Goal: Transaction & Acquisition: Purchase product/service

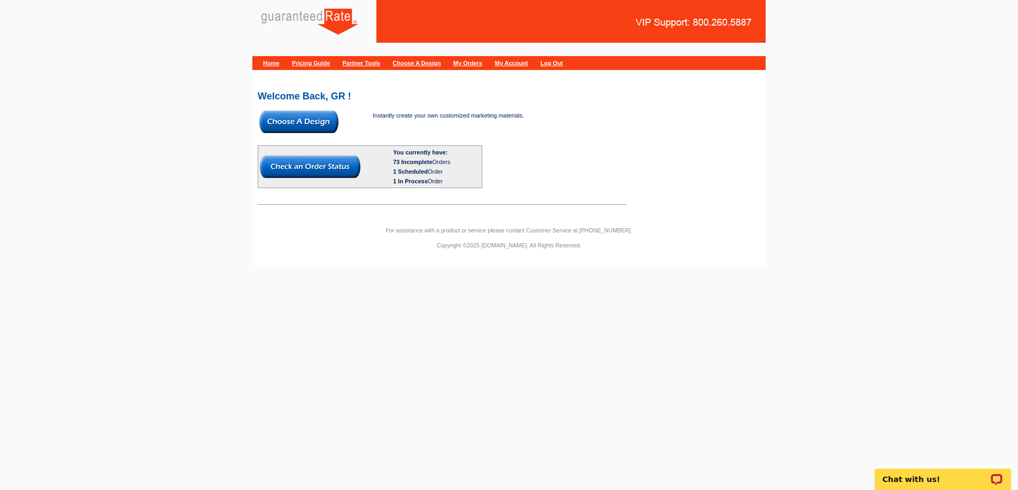
click at [817, 275] on html "Home Pricing Guide Partner Tools Choose A Design My Orders My Account Log Out W…" at bounding box center [509, 137] width 1018 height 275
click at [584, 275] on html "Home Pricing Guide Partner Tools Choose A Design My Orders My Account Log Out W…" at bounding box center [509, 137] width 1018 height 275
click at [308, 125] on img at bounding box center [298, 122] width 79 height 22
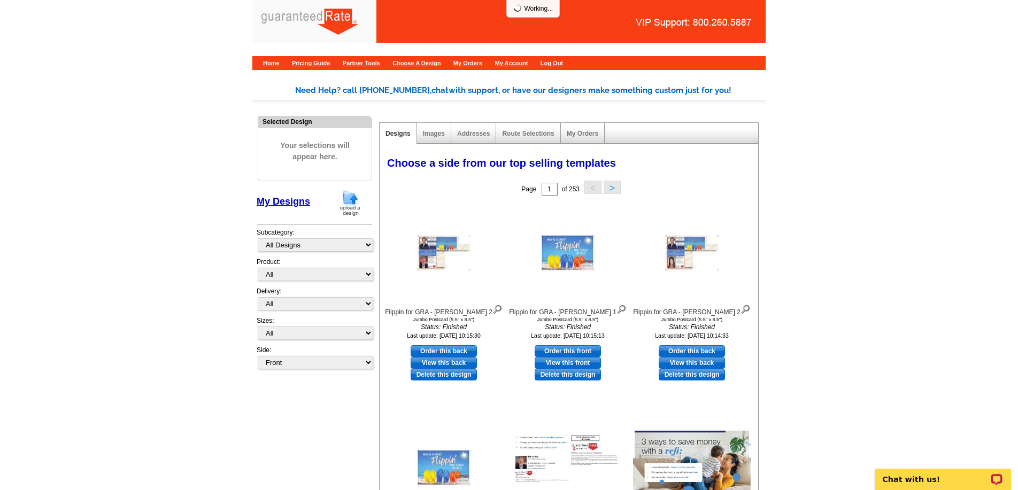
click at [363, 201] on img at bounding box center [350, 202] width 28 height 27
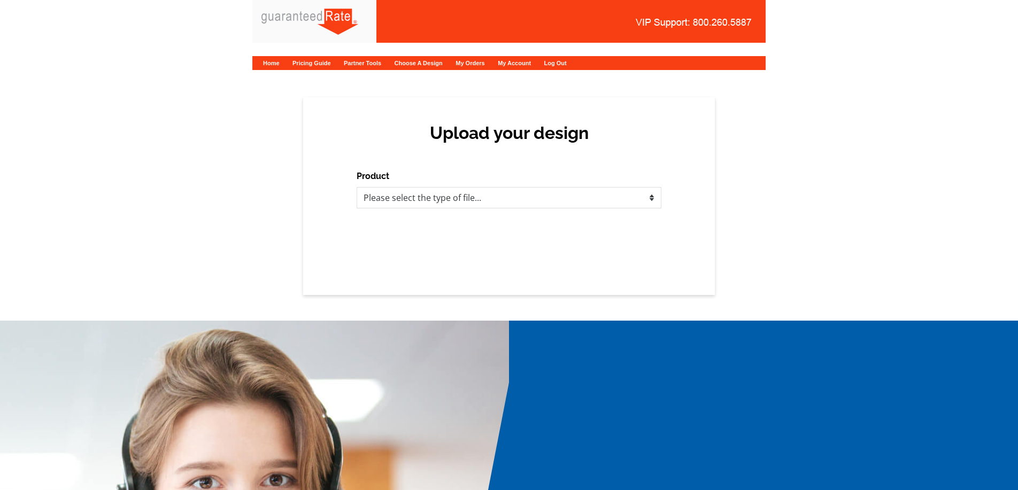
click at [338, 198] on div "Upload your design Product Please select the type of file... Postcards Calendar…" at bounding box center [509, 196] width 412 height 198
click at [410, 200] on select "Please select the type of file... Postcards Calendars Business Cards Letters an…" at bounding box center [509, 197] width 305 height 21
select select "3"
click at [357, 187] on select "Please select the type of file... Postcards Calendars Business Cards Letters an…" at bounding box center [509, 197] width 305 height 21
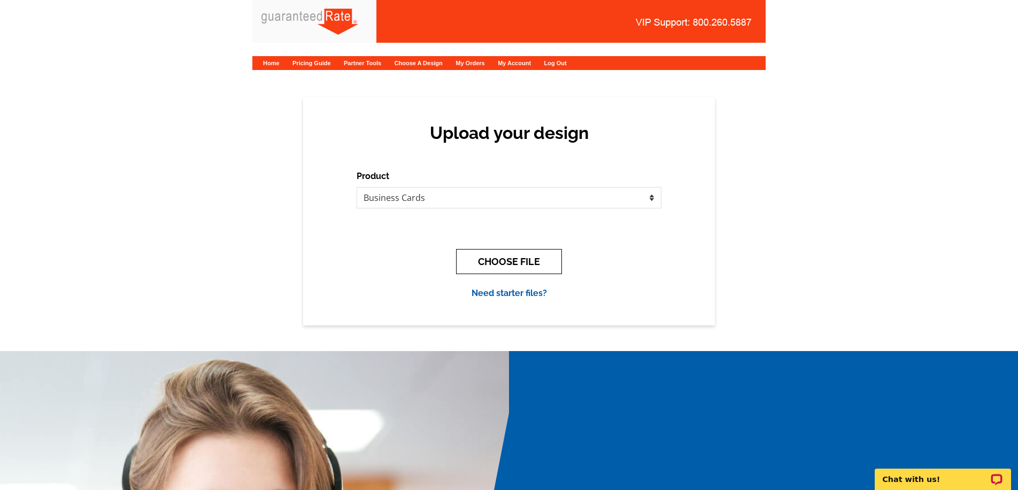
click at [536, 264] on button "CHOOSE FILE" at bounding box center [509, 261] width 106 height 25
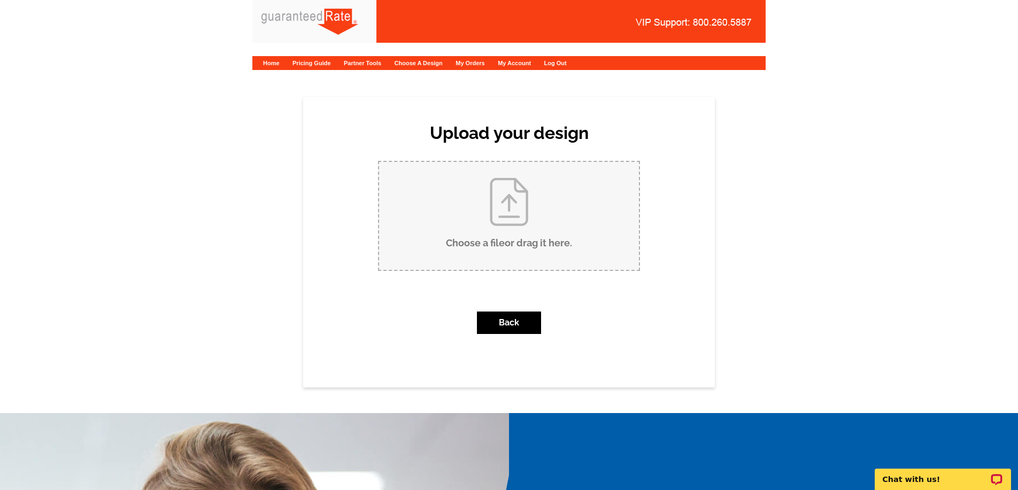
click at [530, 242] on input "Choose a file or drag it here ." at bounding box center [509, 216] width 260 height 108
type input "C:\fakepath\JJSwanson-BusinessCards.pdf"
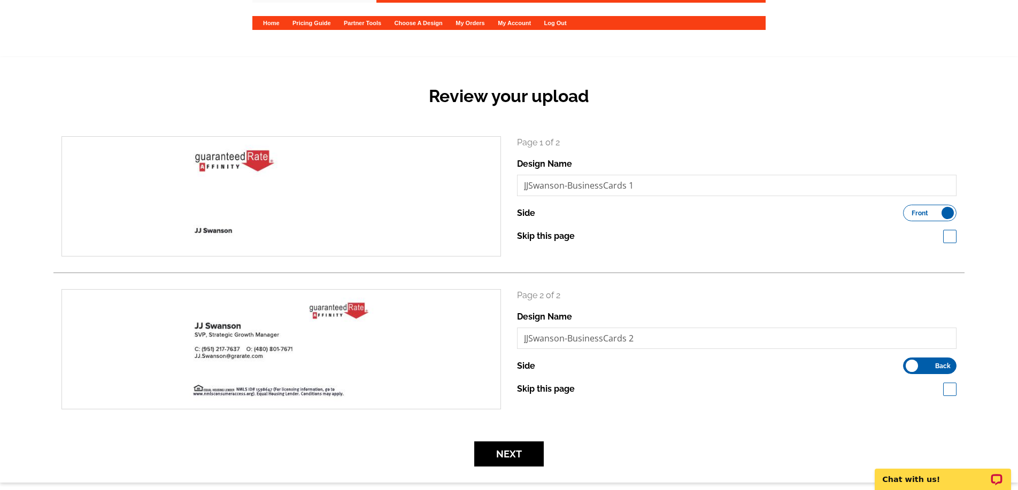
scroll to position [42, 0]
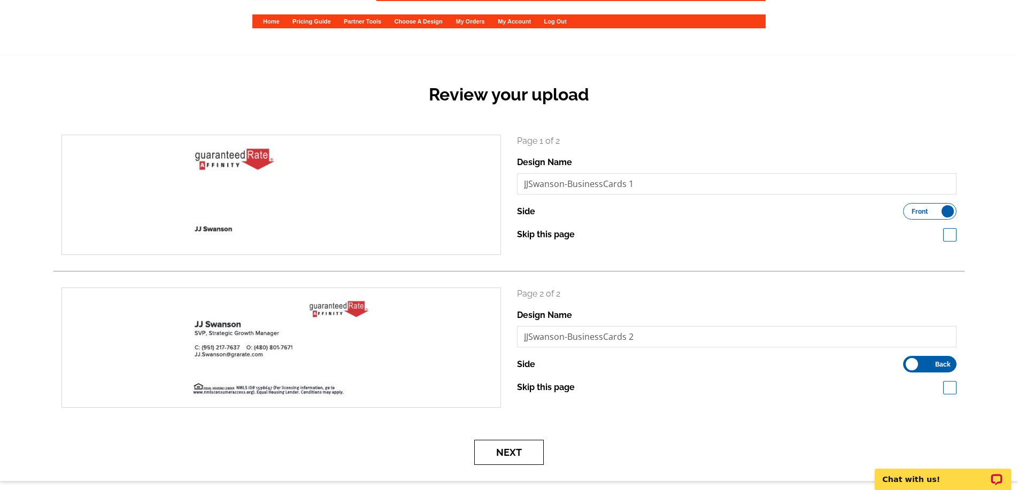
click at [515, 448] on button "Next" at bounding box center [509, 452] width 70 height 25
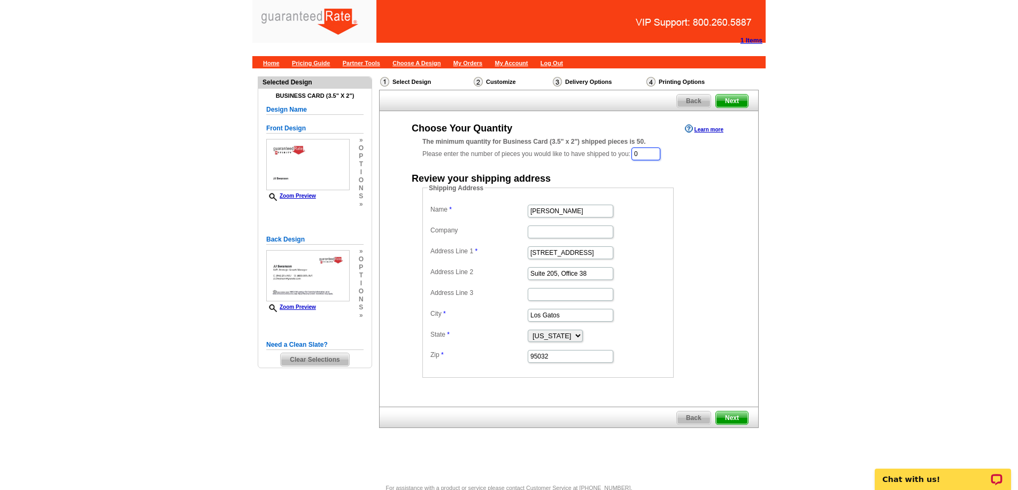
click at [652, 153] on input "0" at bounding box center [645, 154] width 29 height 13
type input "250"
click at [703, 257] on dd "Shipping Address Name Bob Bachman Company Address Line 1 16185 Los Gatos Blvd A…" at bounding box center [564, 281] width 284 height 195
drag, startPoint x: 585, startPoint y: 214, endPoint x: 512, endPoint y: 213, distance: 72.7
click at [512, 213] on dl "Name Bob Bachman Company Address Line 1 16185 Los Gatos Blvd Address Line 2 Sui…" at bounding box center [548, 284] width 241 height 162
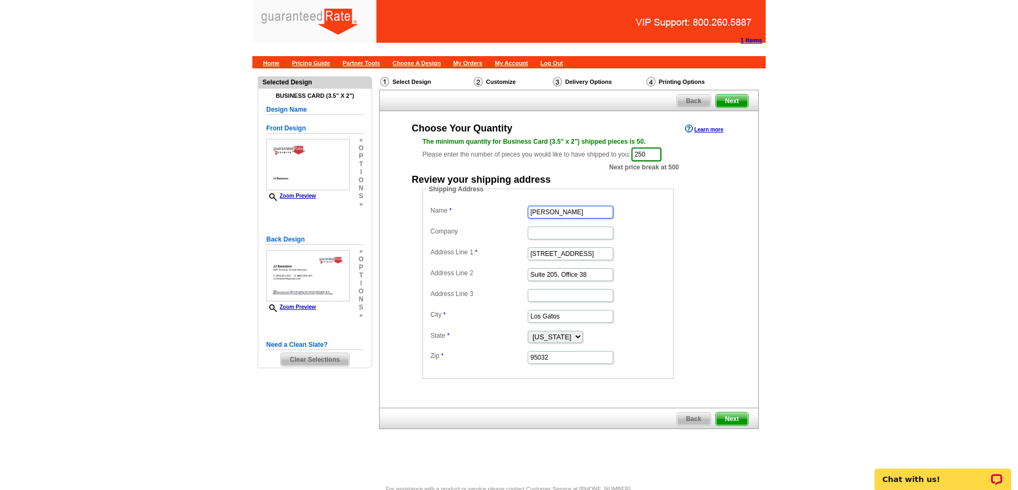
type input "[PERSON_NAME]"
click at [593, 256] on input "16185 Los Gatos Blvd" at bounding box center [571, 254] width 86 height 13
type input "16185 Los Gatos"
click at [581, 255] on input "16185 Los Gatos" at bounding box center [571, 254] width 86 height 13
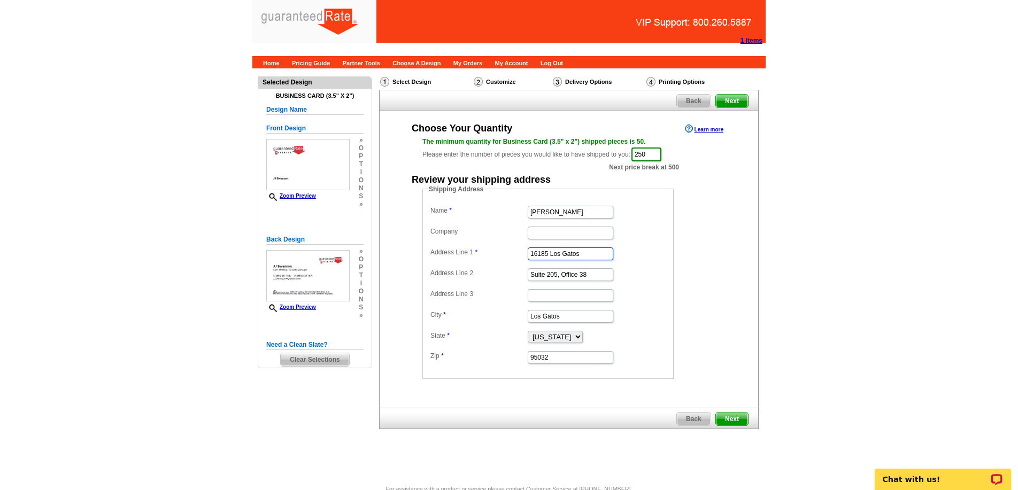
click at [581, 255] on input "16185 Los Gatos" at bounding box center [571, 254] width 86 height 13
click at [574, 276] on input "Suite 205, Office 38" at bounding box center [571, 274] width 86 height 13
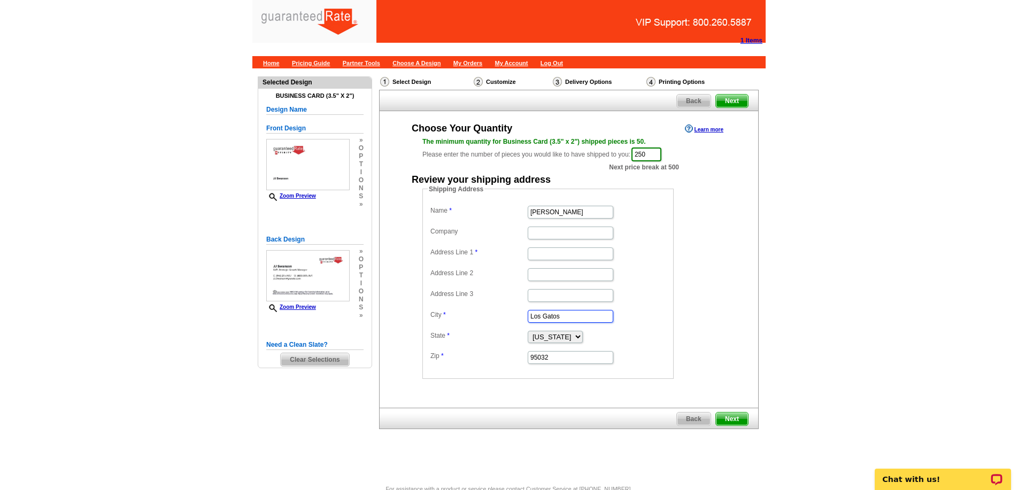
click at [558, 318] on input "Los Gatos" at bounding box center [571, 316] width 86 height 13
click at [550, 359] on input "95032" at bounding box center [571, 357] width 86 height 13
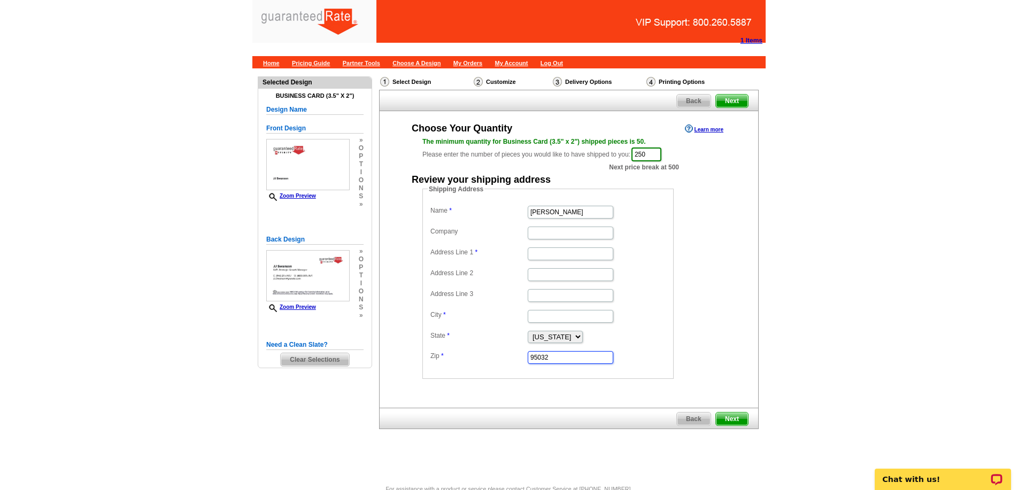
click at [550, 359] on input "95032" at bounding box center [571, 357] width 86 height 13
click at [575, 338] on select "Alabama Alaska Arizona Arkansas California Colorado Connecticut District of Col…" at bounding box center [555, 337] width 55 height 12
select select "AZ"
click at [528, 331] on select "Alabama Alaska Arizona Arkansas California Colorado Connecticut District of Col…" at bounding box center [555, 337] width 55 height 12
click at [545, 252] on input "Address Line 1" at bounding box center [571, 254] width 86 height 13
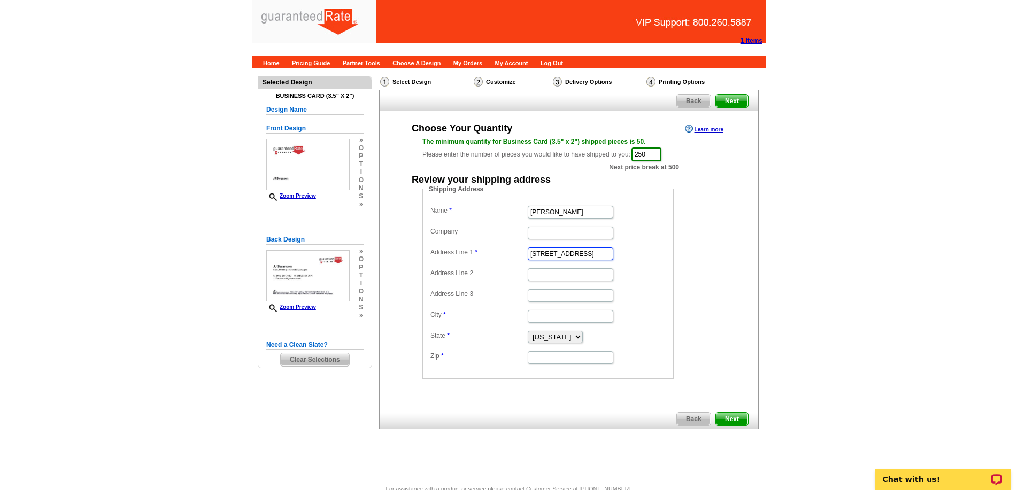
scroll to position [0, 15]
type input "[STREET_ADDRESS]"
click at [628, 267] on dd at bounding box center [548, 274] width 241 height 17
click at [567, 279] on input "Address Line 2" at bounding box center [571, 274] width 86 height 13
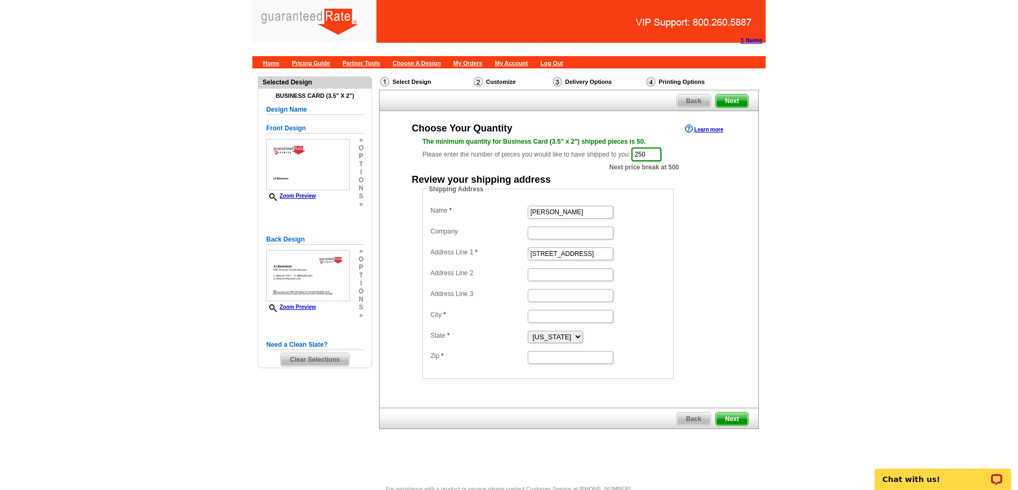
click at [682, 273] on dd "Shipping Address Name JJ Swanson Company Address Line 1 5947 East Thunderbird R…" at bounding box center [564, 281] width 284 height 195
click at [554, 318] on input "City" at bounding box center [571, 316] width 86 height 13
type input "Scottsdale"
click at [564, 360] on input "Zip" at bounding box center [571, 357] width 86 height 13
type input "85254"
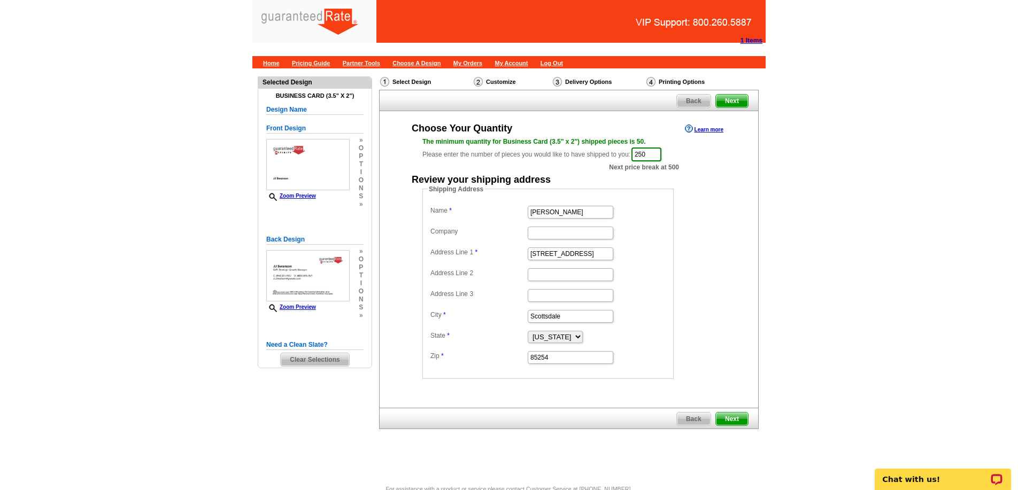
click at [668, 328] on dd "Alabama Alaska Arizona Arkansas California Colorado Connecticut District of Col…" at bounding box center [548, 336] width 241 height 16
click at [561, 255] on input "[STREET_ADDRESS]" at bounding box center [571, 254] width 86 height 13
click at [650, 256] on dd "[STREET_ADDRESS]" at bounding box center [548, 253] width 241 height 17
click at [731, 417] on span "Next" at bounding box center [732, 419] width 32 height 13
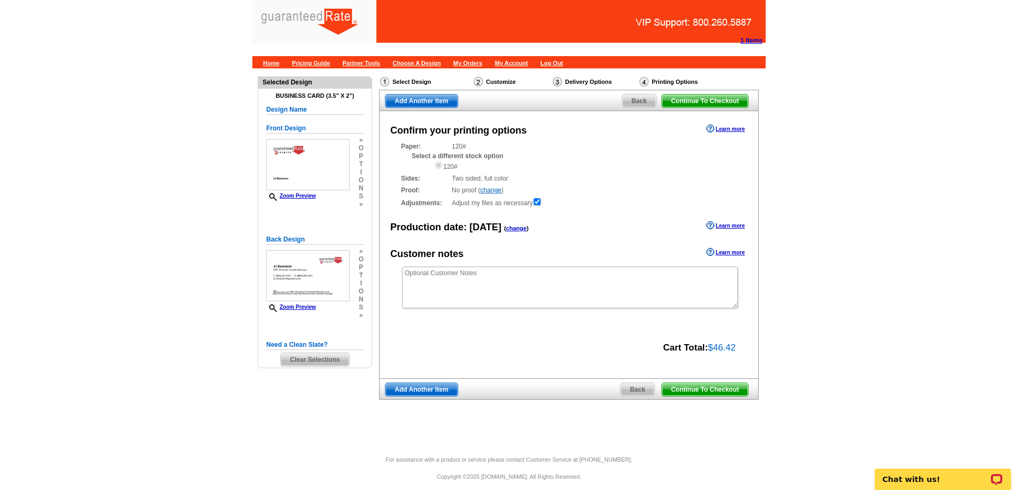
click at [723, 390] on span "Continue To Checkout" at bounding box center [705, 389] width 86 height 13
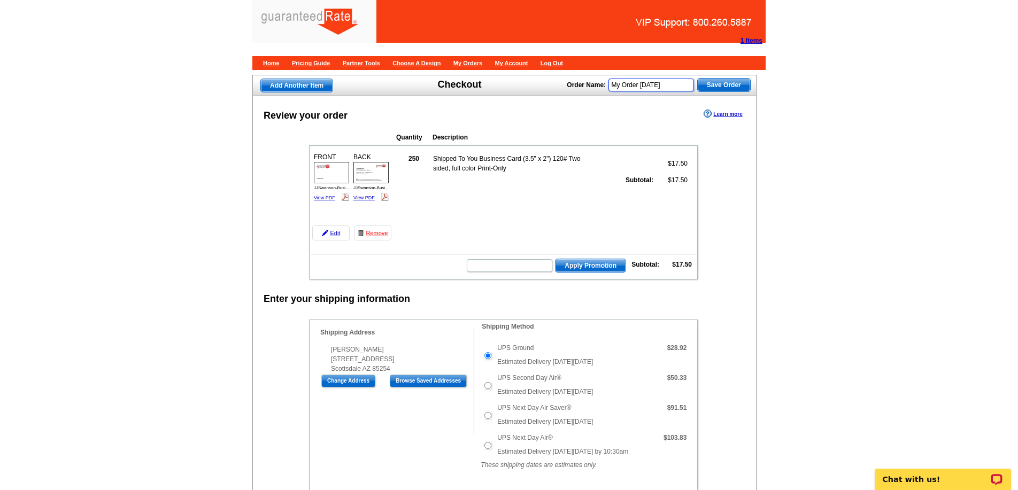
click at [653, 82] on input "My Order [DATE]" at bounding box center [651, 85] width 86 height 13
click at [660, 84] on input "My Order [DATE]" at bounding box center [651, 85] width 86 height 13
click at [646, 86] on input "My Order [DATE]" at bounding box center [651, 85] width 86 height 13
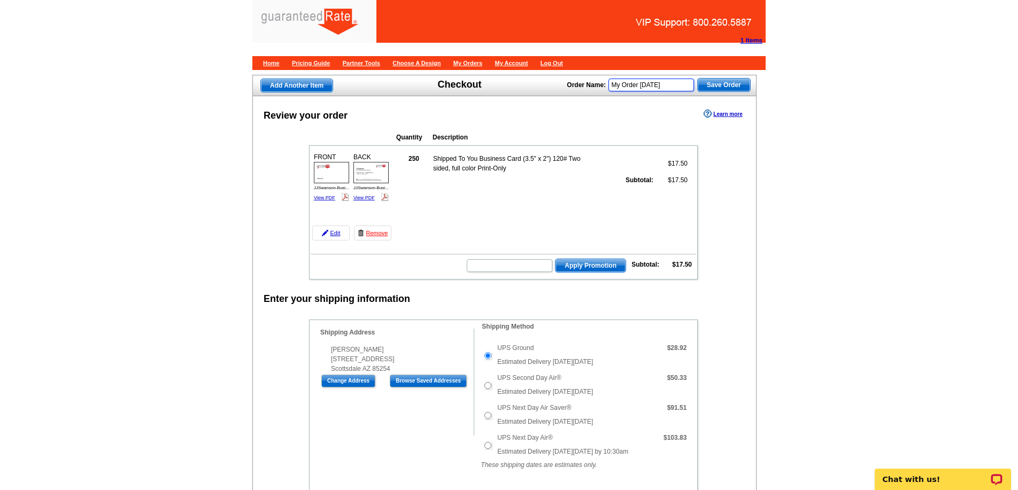
click at [646, 86] on input "My Order [DATE]" at bounding box center [651, 85] width 86 height 13
type input "JJSwanson-BusinessCard"
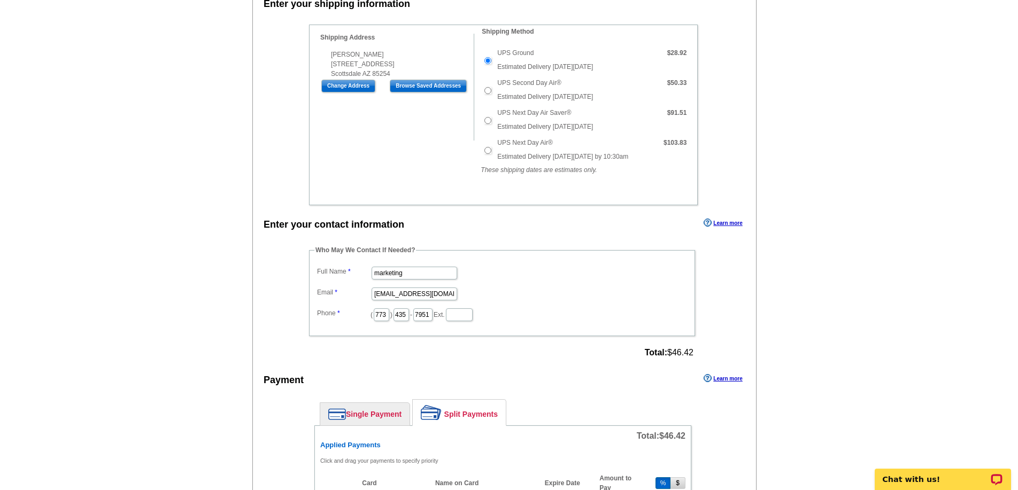
scroll to position [299, 0]
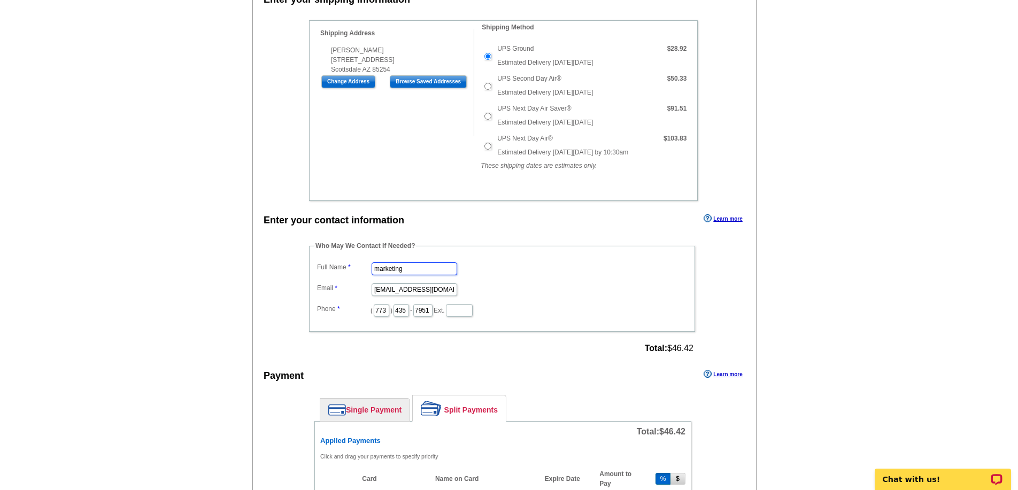
click at [397, 266] on input "marketing" at bounding box center [415, 269] width 86 height 13
type input "[PERSON_NAME]"
drag, startPoint x: 401, startPoint y: 290, endPoint x: 361, endPoint y: 291, distance: 39.6
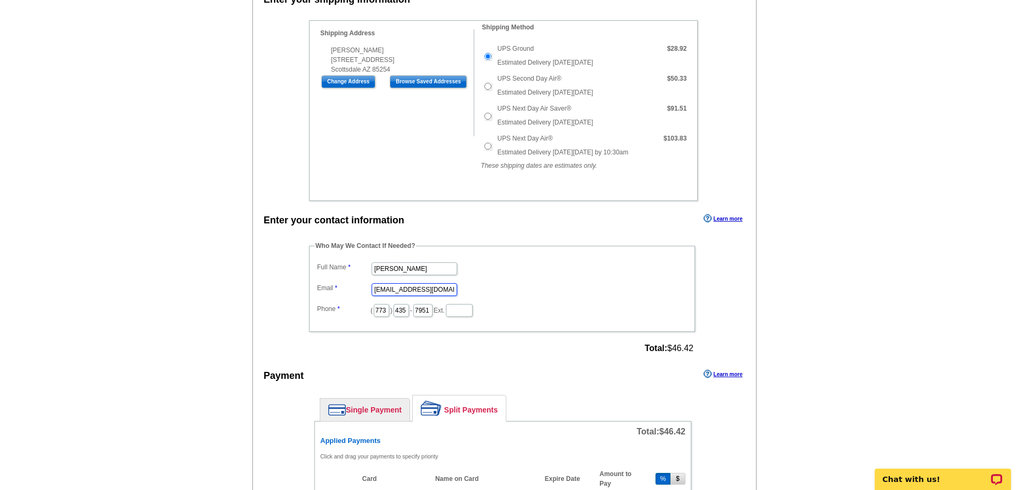
click at [361, 291] on dl "Full Name Lizzie Peterson Email marketing@grarate.com Phone ( 773 ) 435 - 7951 …" at bounding box center [501, 289] width 375 height 58
type input "[PERSON_NAME][EMAIL_ADDRESS][PERSON_NAME][DOMAIN_NAME]"
click at [384, 313] on input "773" at bounding box center [382, 310] width 16 height 13
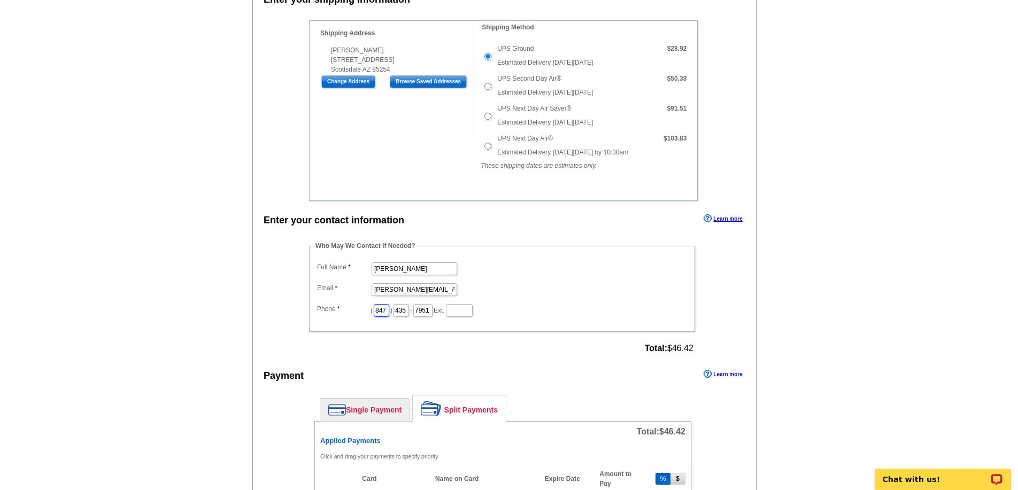
type input "847"
click at [406, 314] on dd "( 847 ) 435 - 7951 Ext." at bounding box center [501, 310] width 375 height 17
click at [395, 314] on input "435" at bounding box center [402, 310] width 16 height 13
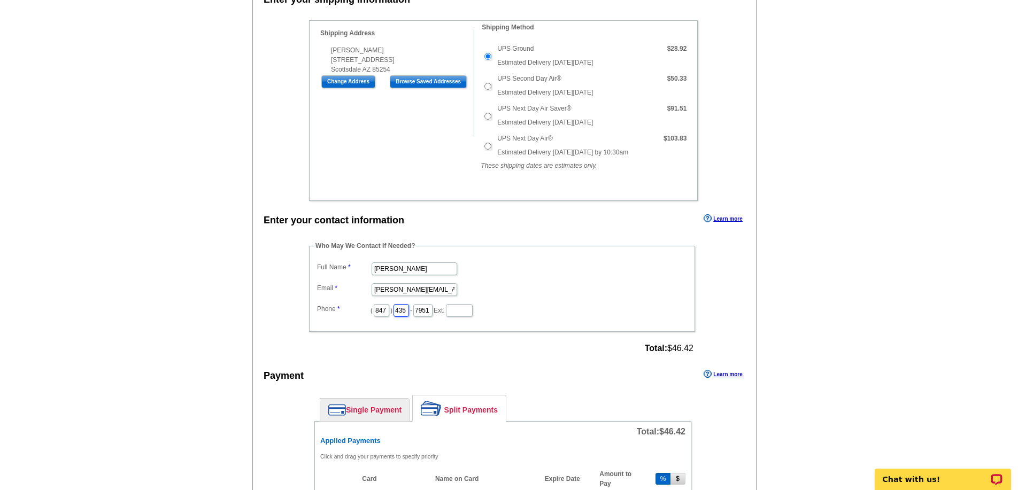
click at [395, 314] on input "435" at bounding box center [402, 310] width 16 height 13
type input "840"
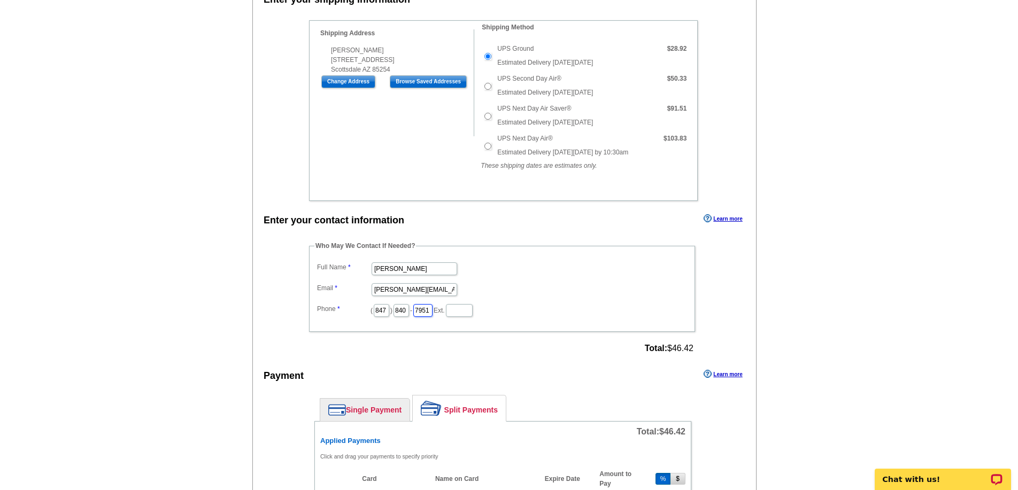
click at [420, 313] on input "7951" at bounding box center [422, 310] width 19 height 13
type input "1170"
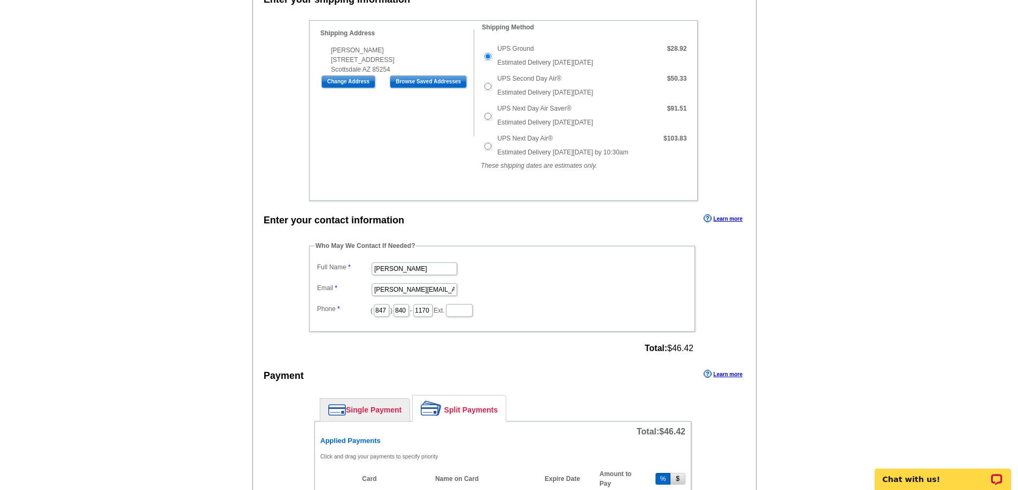
click at [490, 340] on div "Who May We Contact If Needed? Full Name Lizzie Peterson Email Lizzie.Peterson@g…" at bounding box center [503, 298] width 430 height 115
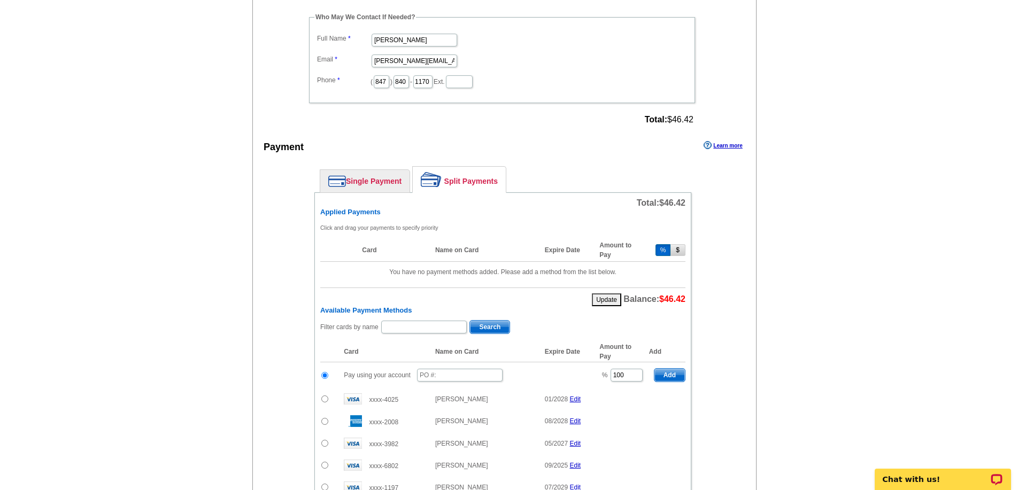
scroll to position [538, 0]
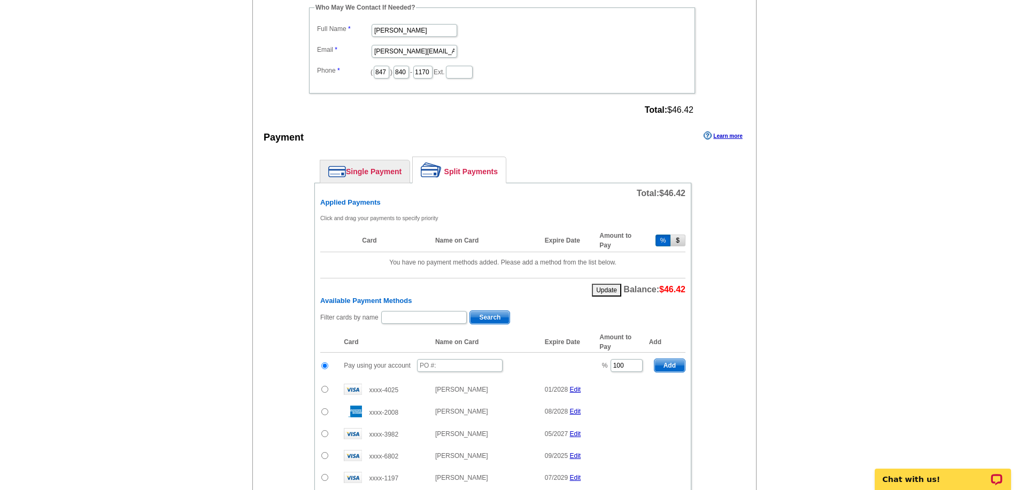
click at [384, 171] on link "Single Payment" at bounding box center [364, 171] width 89 height 22
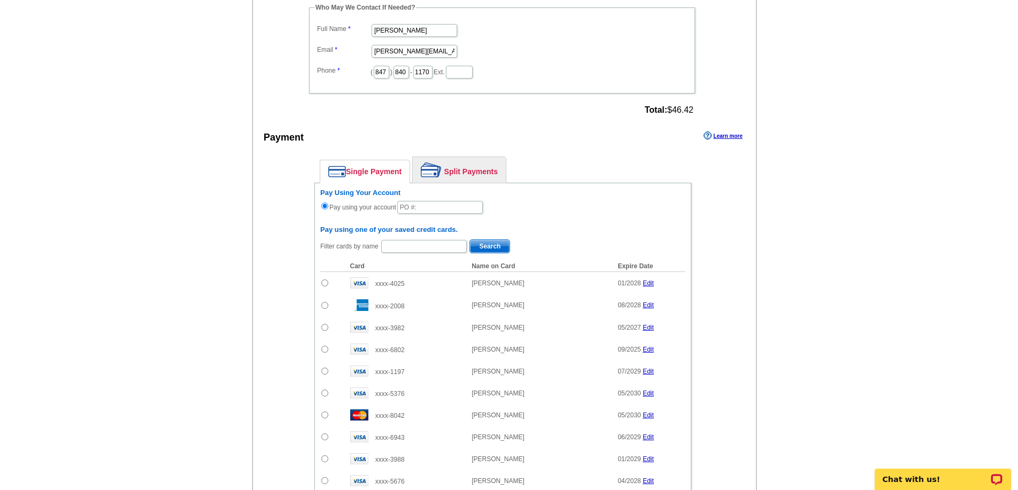
click at [852, 313] on main "Add Another Item Checkout Order Name: JJSwanson-BusinessCard Save Order Review …" at bounding box center [509, 98] width 1018 height 1135
click at [417, 247] on input "text" at bounding box center [424, 246] width 86 height 13
click at [469, 240] on button "Search" at bounding box center [489, 247] width 41 height 14
click at [395, 246] on input "0821-LP330" at bounding box center [424, 246] width 86 height 13
type input "082125-LP330"
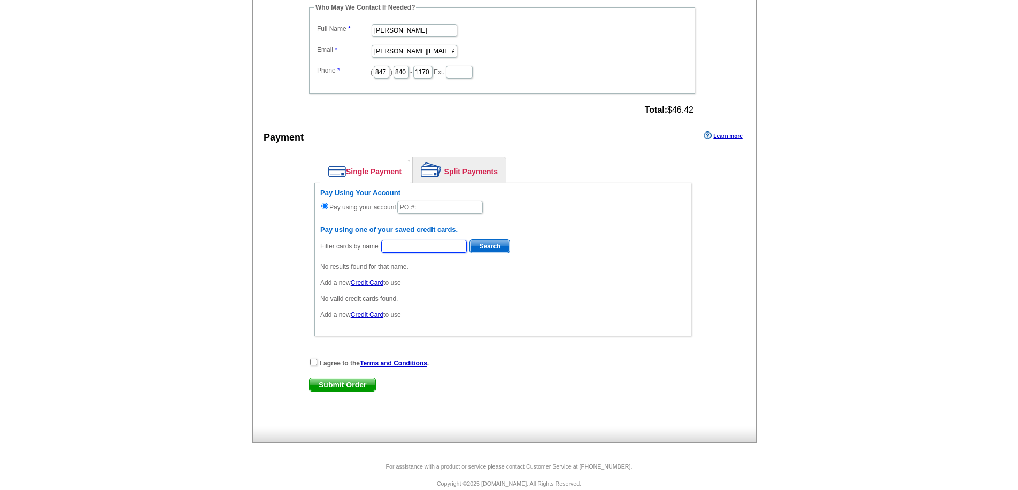
click at [402, 242] on input "text" at bounding box center [424, 246] width 86 height 13
click at [550, 309] on div "No valid credit cards found. Add a new Credit Card to use" at bounding box center [502, 307] width 365 height 26
click at [421, 205] on input "text" at bounding box center [440, 207] width 86 height 13
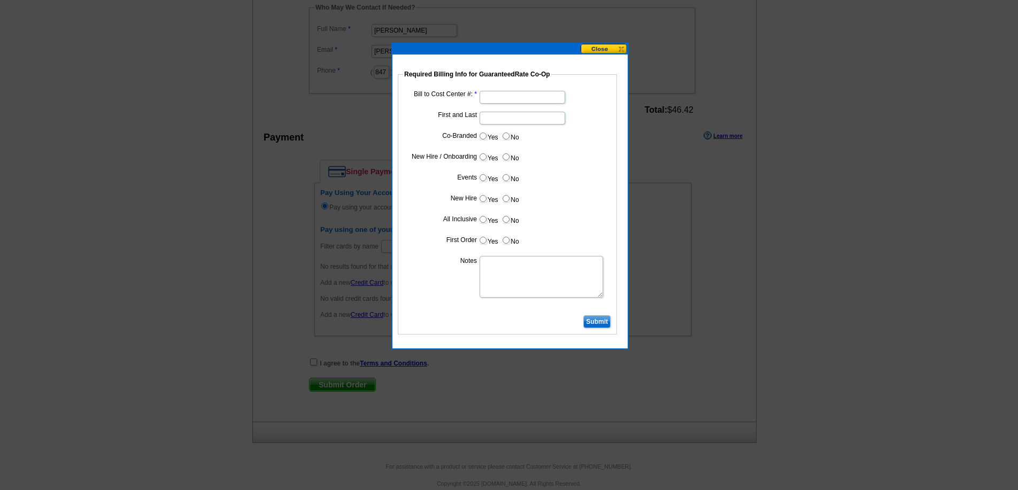
type input "082125-LP330"
click at [502, 96] on input "Bill to Cost Center #:" at bounding box center [523, 97] width 86 height 13
type input "91900"
click at [554, 120] on dd at bounding box center [507, 117] width 209 height 17
click at [600, 322] on input "Submit" at bounding box center [596, 321] width 27 height 13
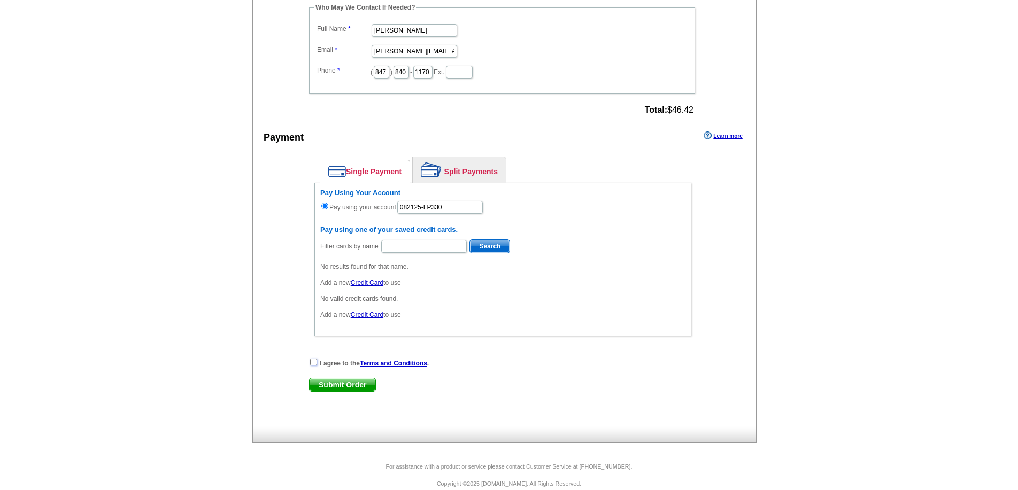
click at [312, 363] on input "checkbox" at bounding box center [313, 362] width 7 height 7
checkbox input "true"
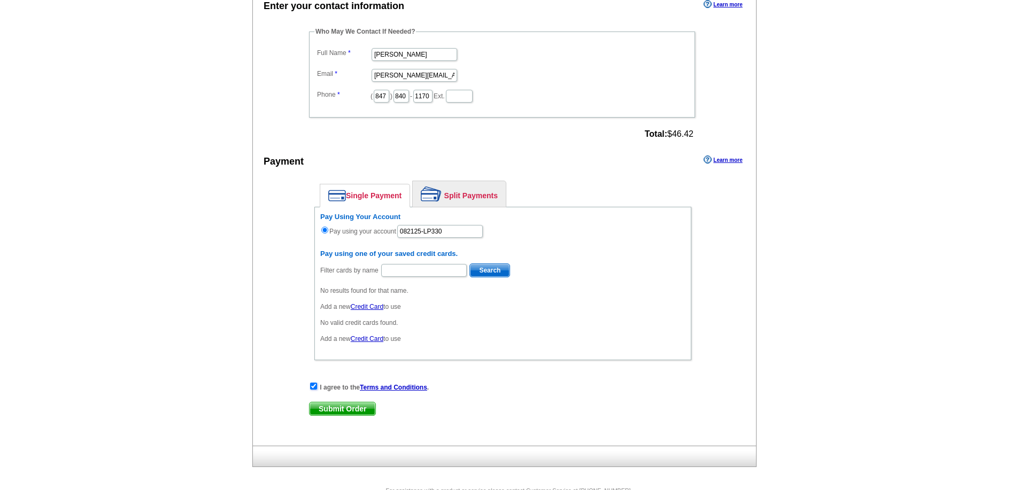
scroll to position [553, 0]
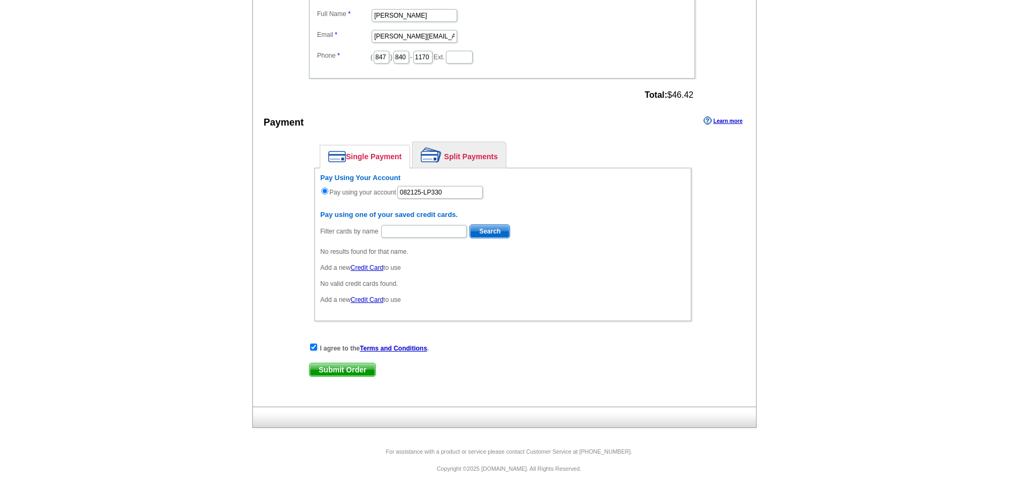
click at [358, 373] on span "Submit Order" at bounding box center [343, 370] width 66 height 13
